Goal: Find specific page/section: Find specific page/section

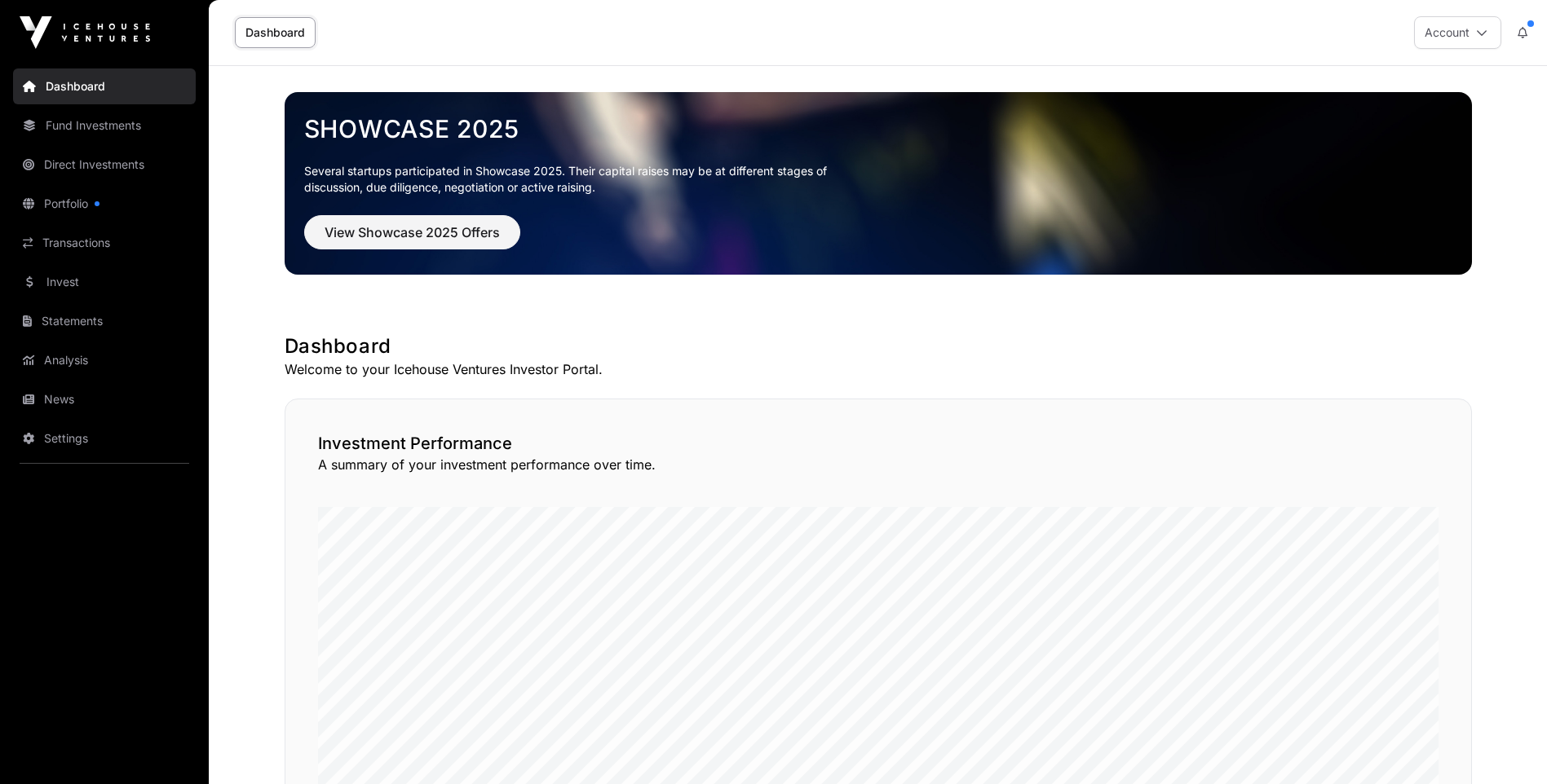
click at [107, 121] on link "Fund Investments" at bounding box center [104, 125] width 182 height 36
click at [109, 124] on link "Fund Investments" at bounding box center [104, 125] width 182 height 36
click at [108, 161] on link "Direct Investments" at bounding box center [104, 164] width 182 height 36
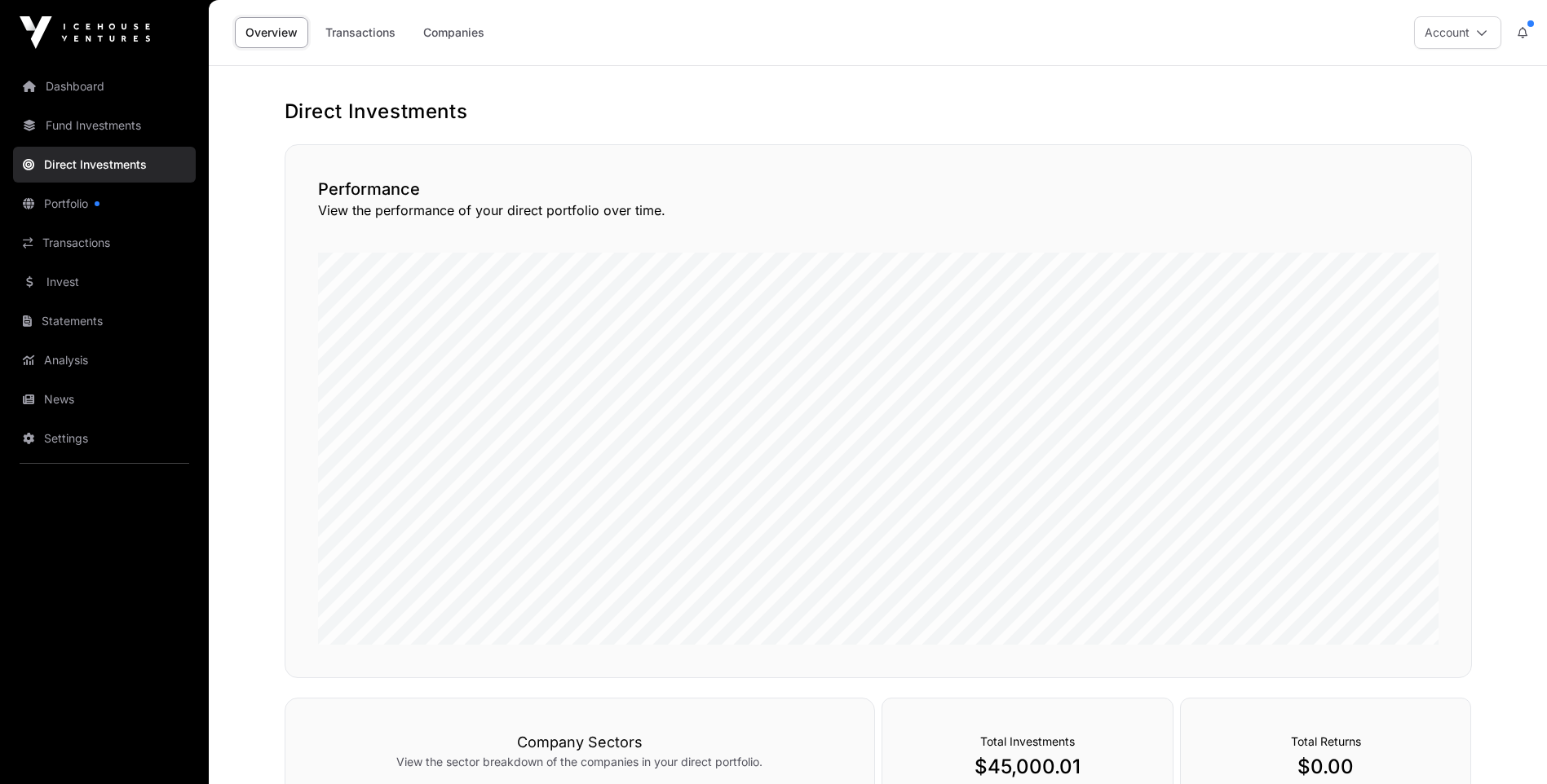
click at [92, 125] on link "Fund Investments" at bounding box center [104, 125] width 182 height 36
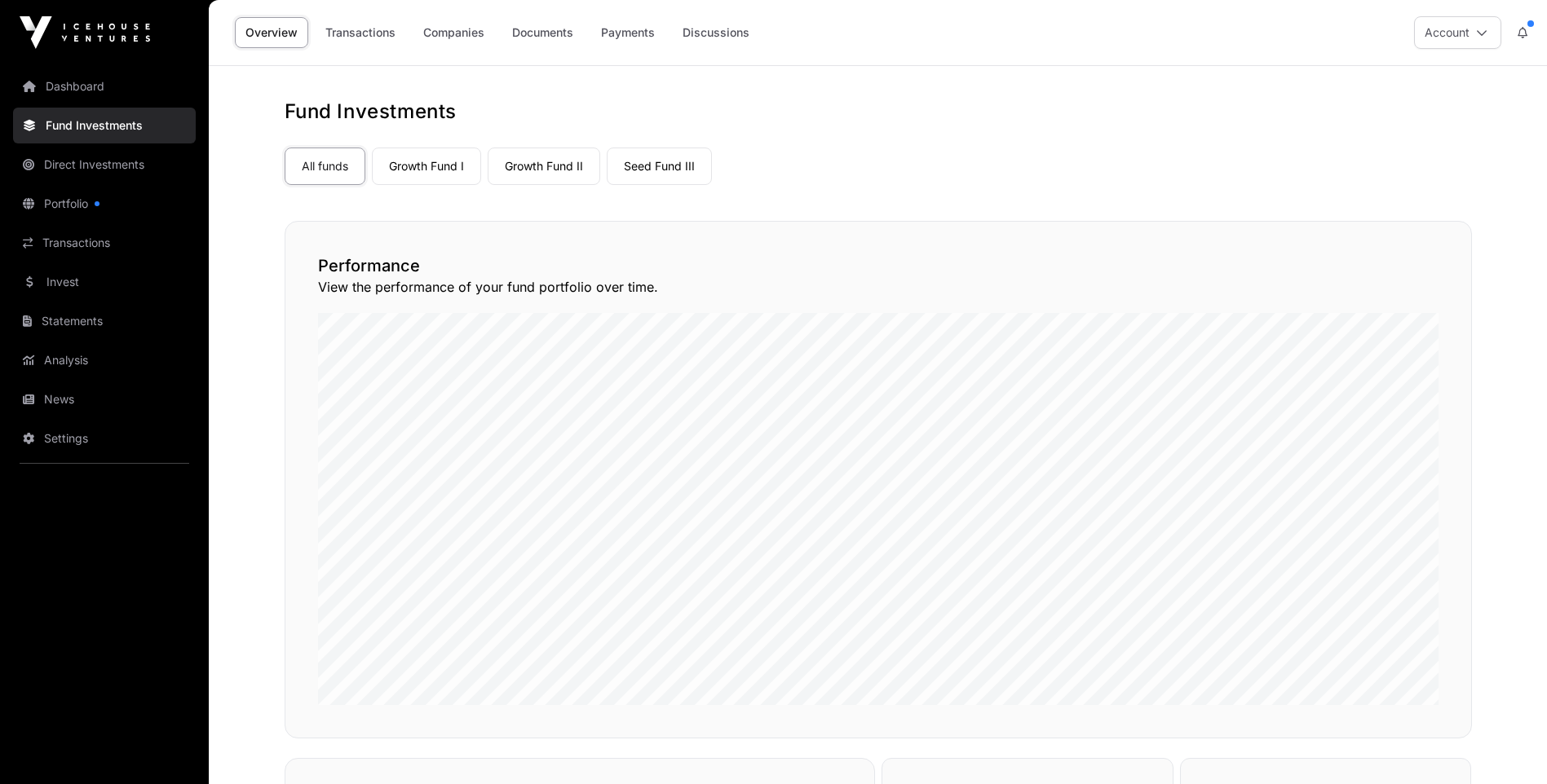
click at [557, 167] on link "Growth Fund II" at bounding box center [544, 166] width 113 height 38
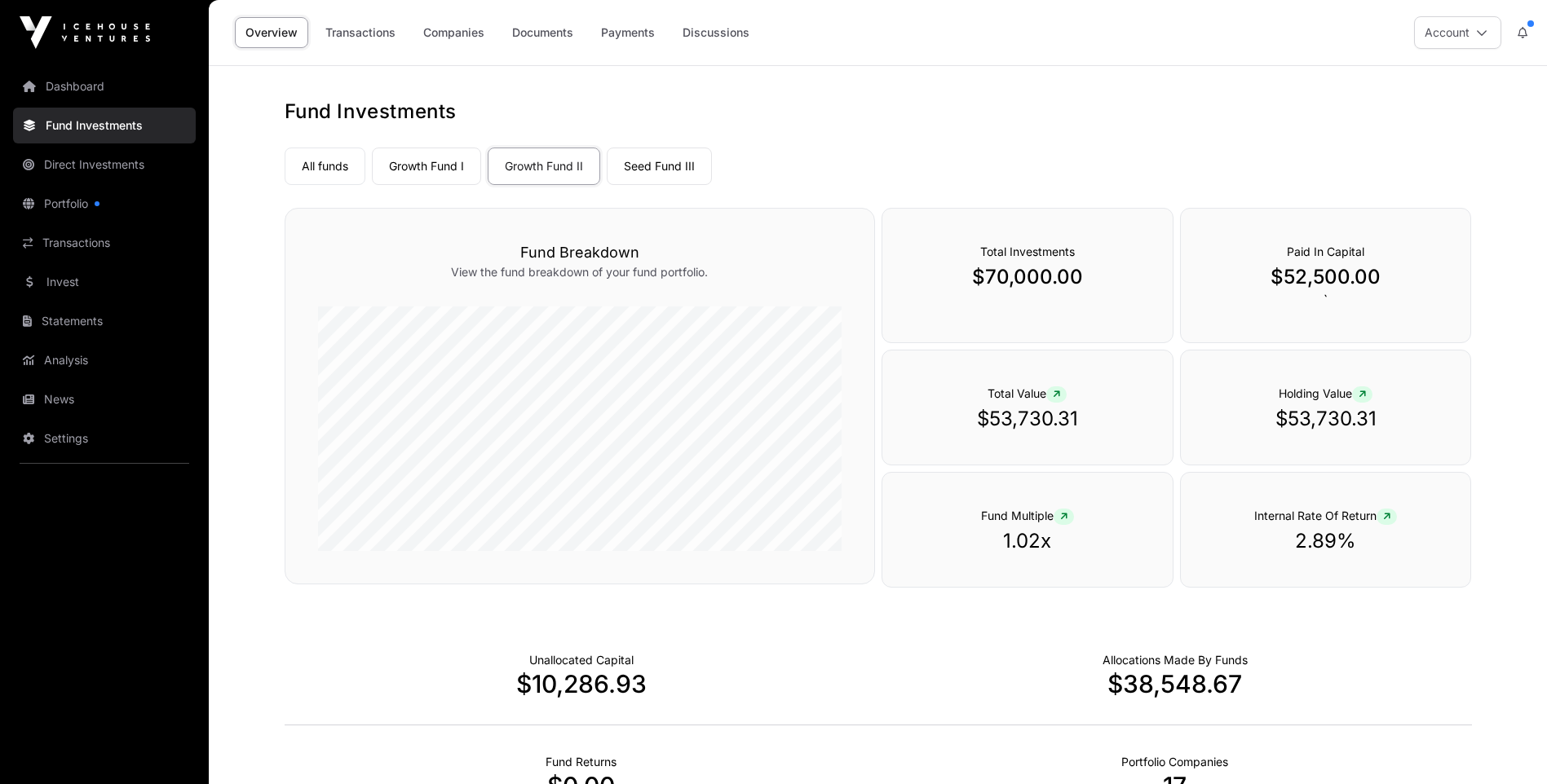
click at [544, 32] on link "Documents" at bounding box center [542, 33] width 82 height 31
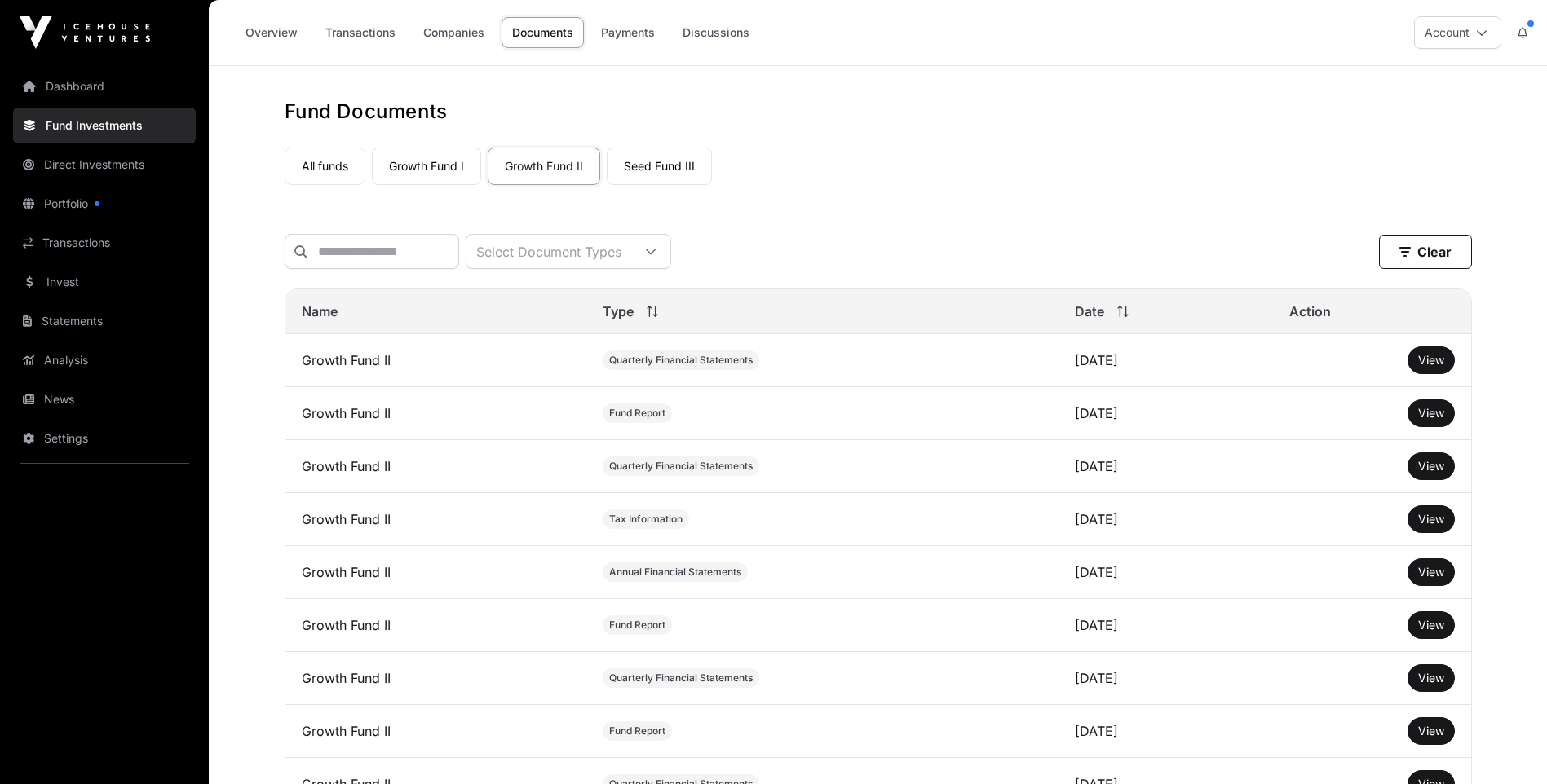
click at [103, 122] on link "Fund Investments" at bounding box center [104, 125] width 182 height 36
